Goal: Information Seeking & Learning: Learn about a topic

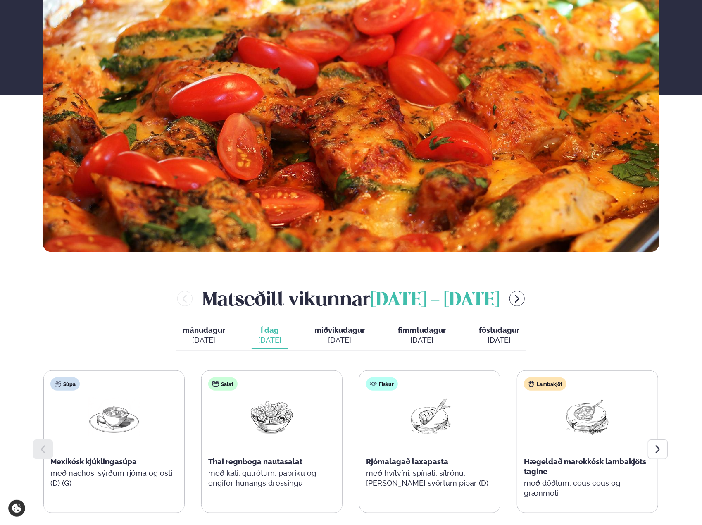
scroll to position [289, 0]
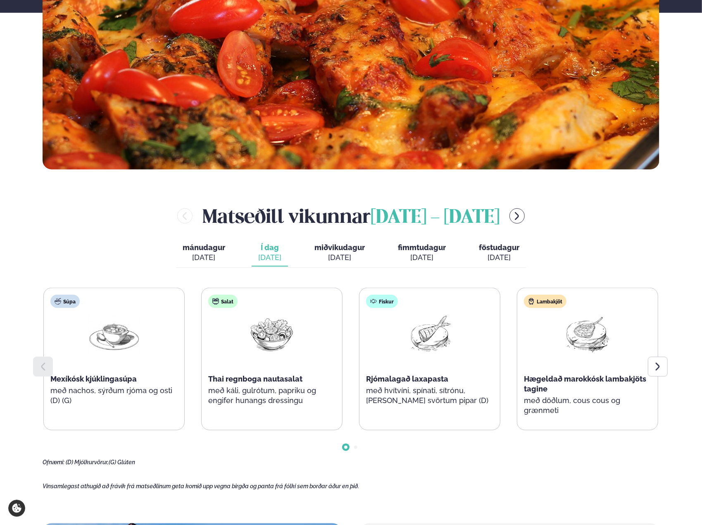
click at [522, 216] on icon "menu-btn-right" at bounding box center [517, 216] width 10 height 10
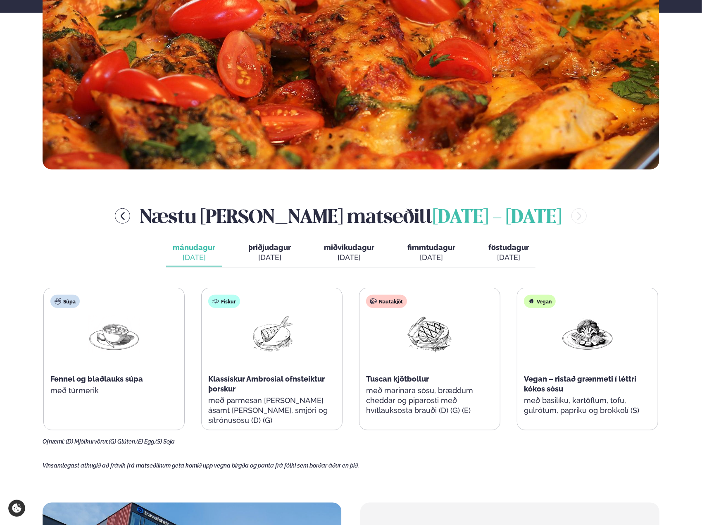
click at [243, 253] on button "þriðjudagur þri. [DATE]" at bounding box center [270, 252] width 56 height 27
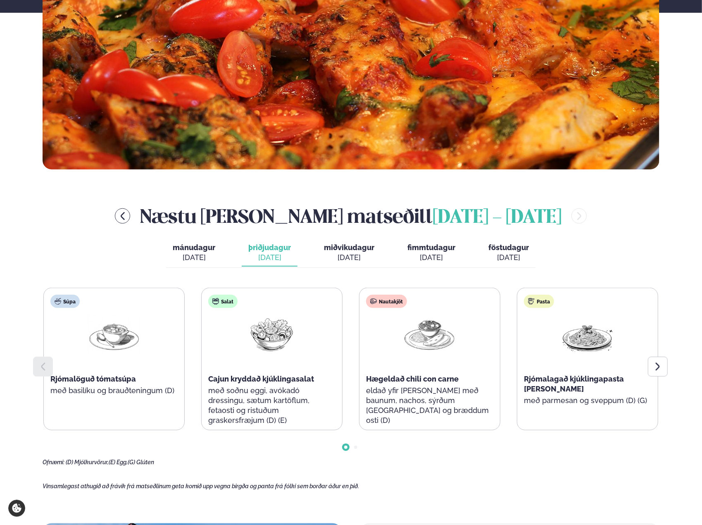
click at [670, 370] on main "[PERSON_NAME] / Vikumatseðill Vikulegt matseðill okkar Komdu með á dagana þar s…" at bounding box center [351, 345] width 667 height 1268
click at [665, 370] on div at bounding box center [658, 367] width 20 height 20
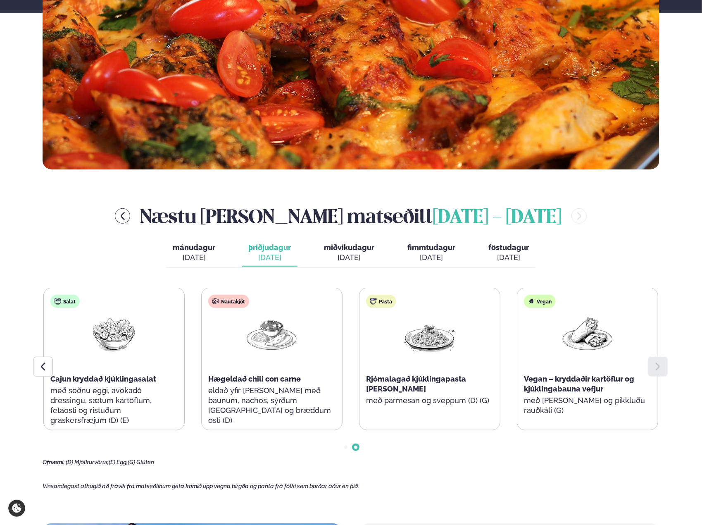
click at [182, 262] on div "[DATE]" at bounding box center [194, 258] width 43 height 10
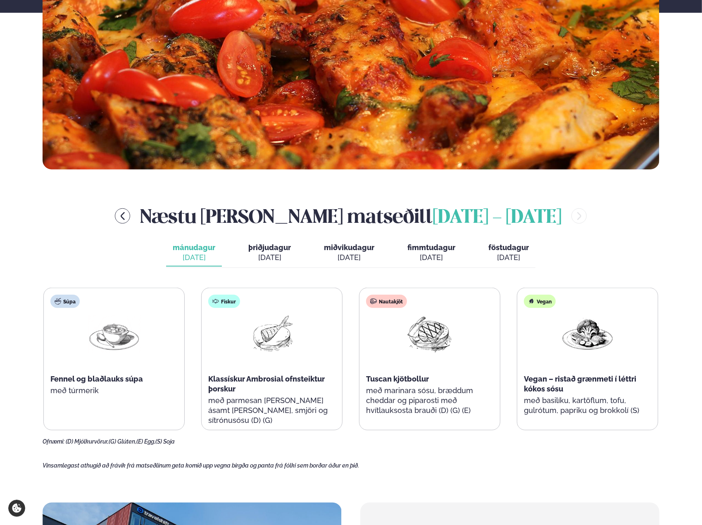
click at [351, 253] on div "[DATE]" at bounding box center [349, 258] width 50 height 10
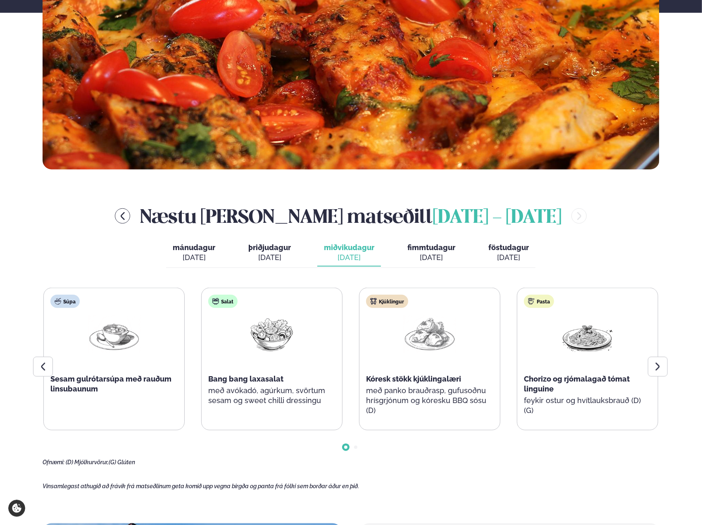
click at [665, 373] on div at bounding box center [658, 367] width 20 height 20
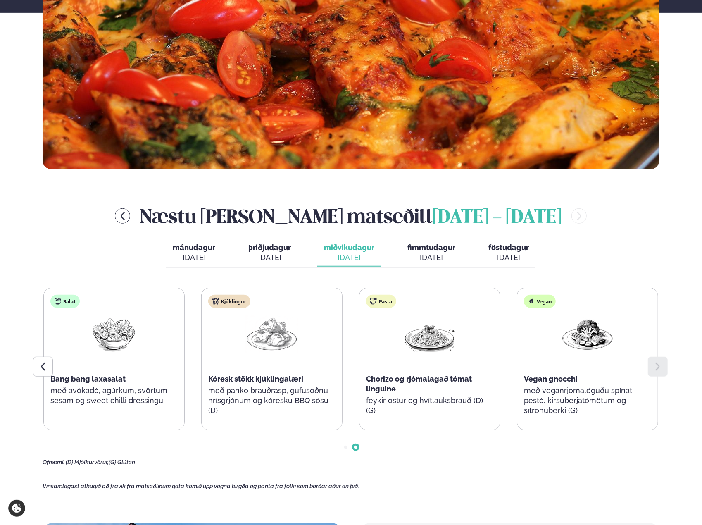
click at [422, 257] on div "[DATE]" at bounding box center [432, 258] width 48 height 10
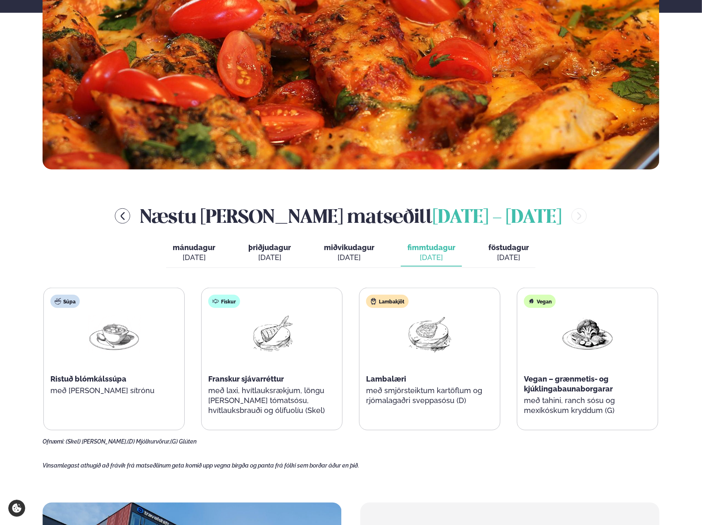
click at [507, 251] on span "föstudagur" at bounding box center [509, 247] width 41 height 9
